Goal: Find specific page/section: Find specific page/section

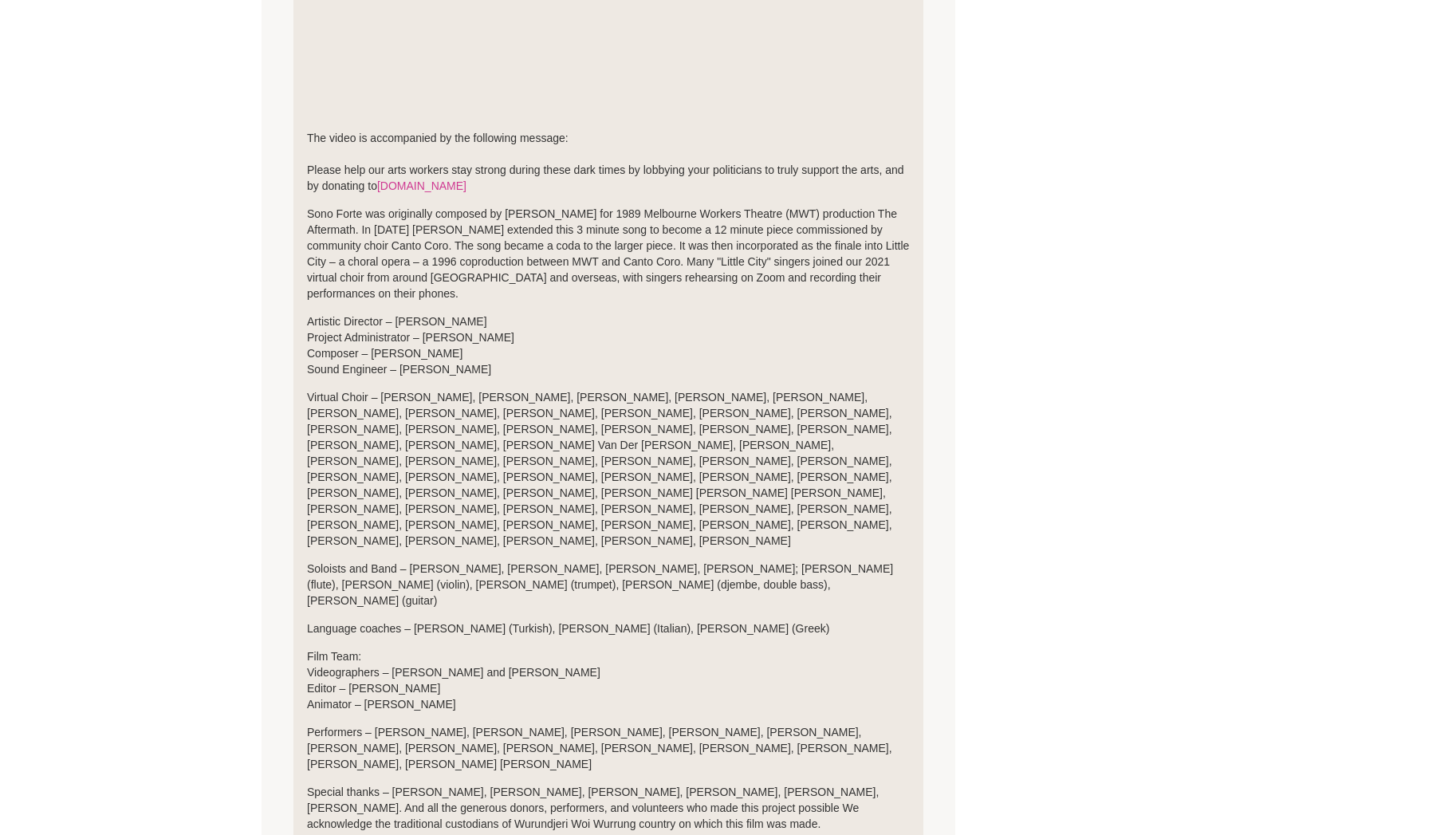
scroll to position [858, 0]
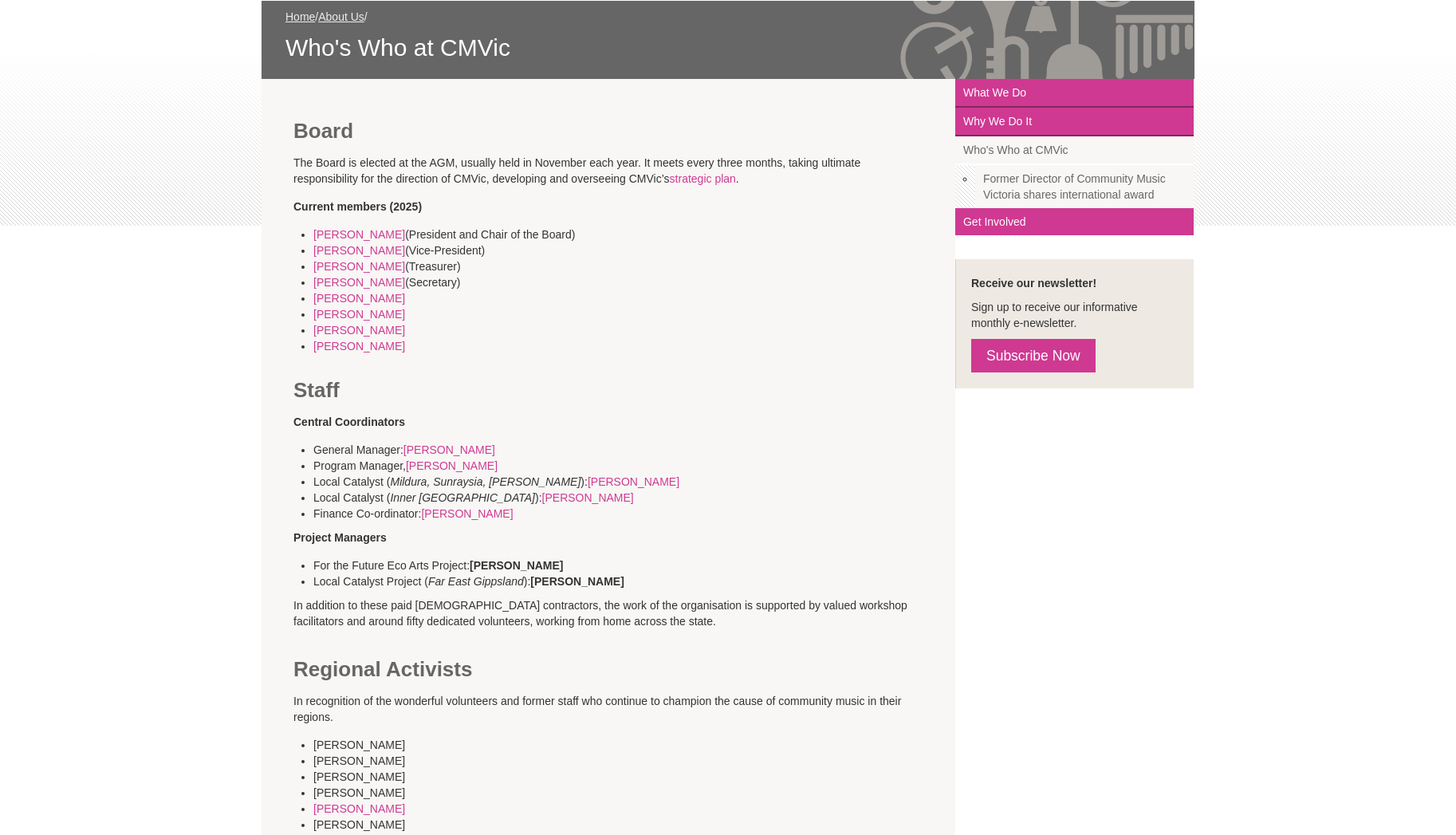
scroll to position [254, 0]
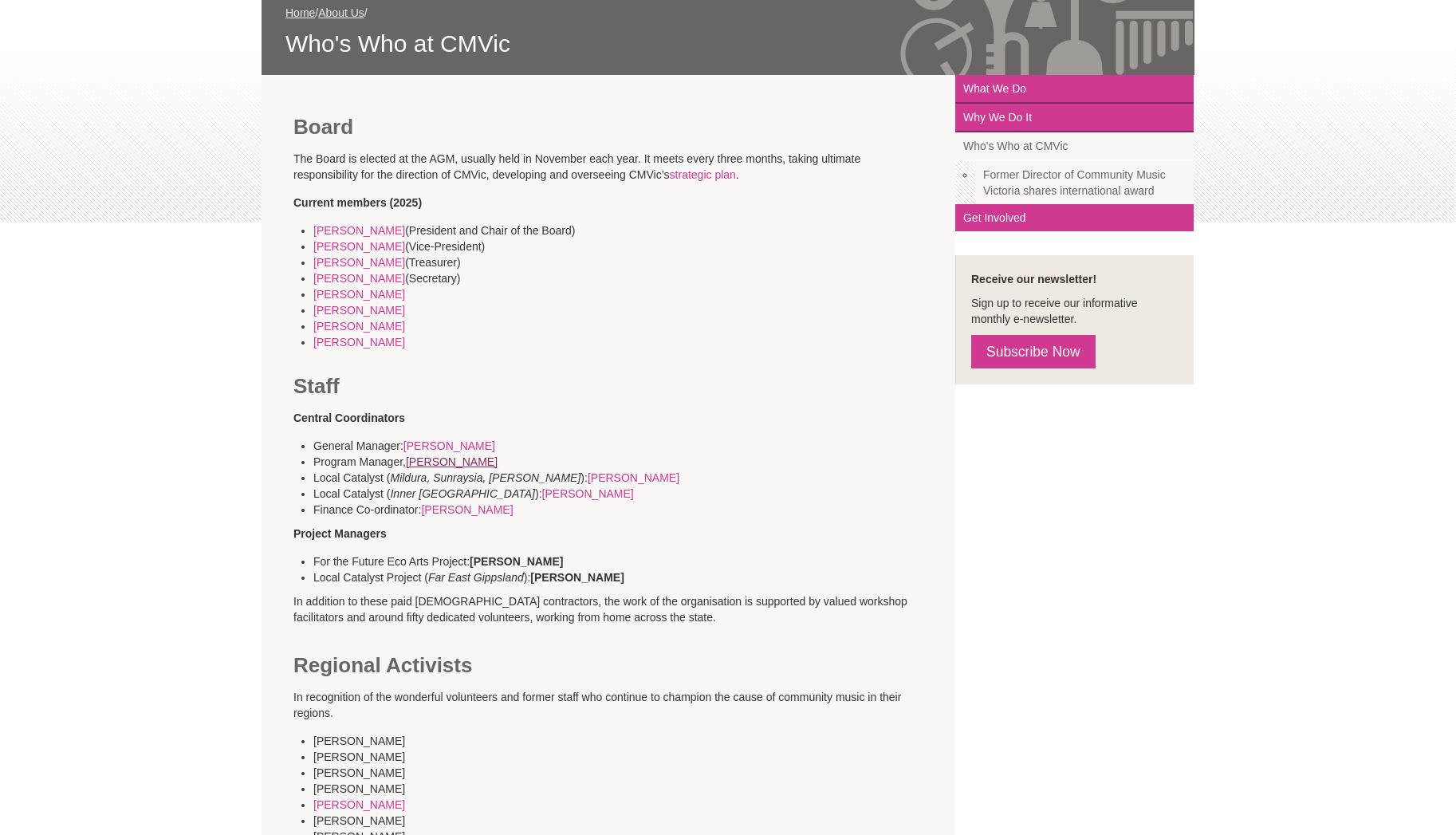
click at [453, 461] on link "Nicki Johnson" at bounding box center [452, 461] width 92 height 13
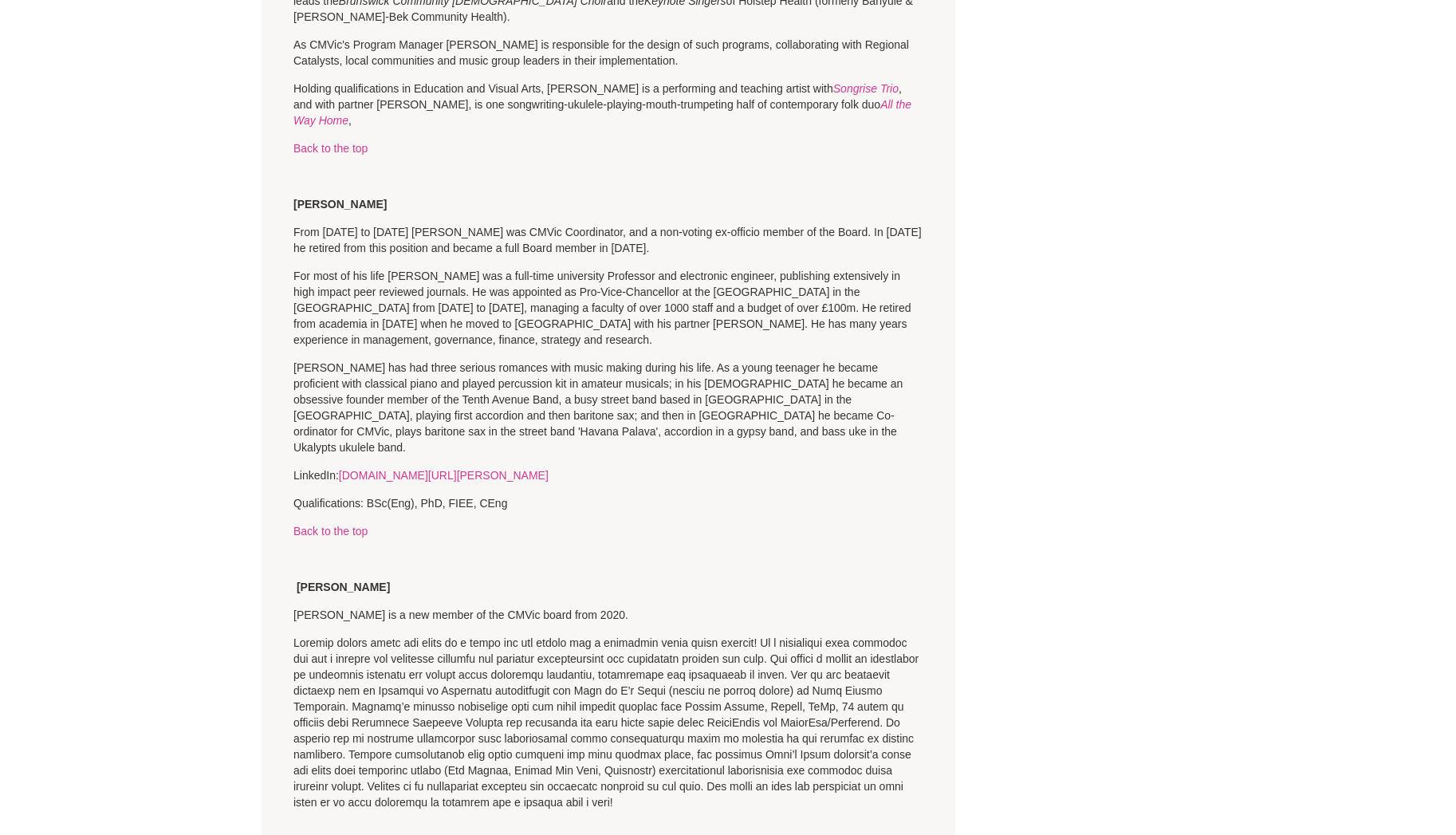
scroll to position [254, 0]
